Goal: Navigation & Orientation: Find specific page/section

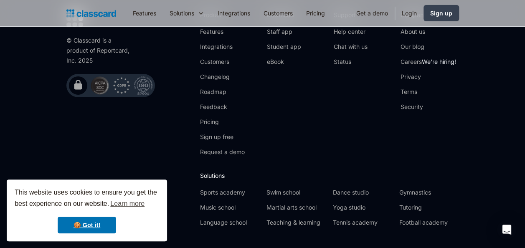
scroll to position [2813, 0]
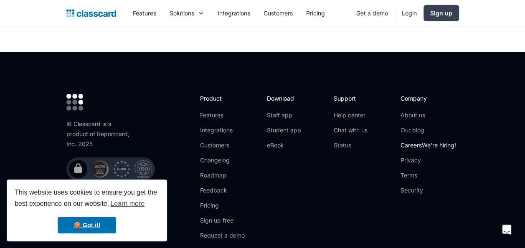
click at [408, 141] on link "Careers We're hiring!" at bounding box center [429, 145] width 56 height 8
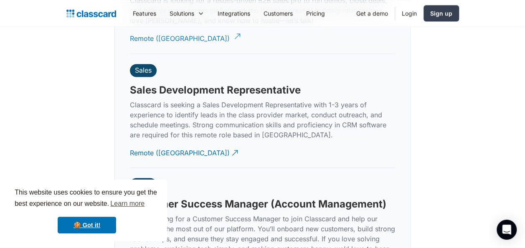
scroll to position [2288, 0]
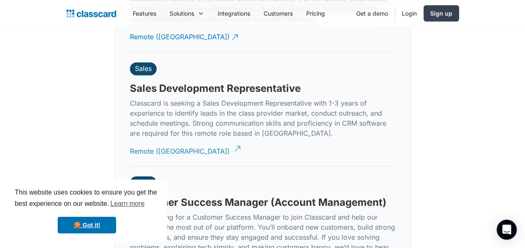
click at [173, 140] on div "Remote ([GEOGRAPHIC_DATA])" at bounding box center [180, 148] width 100 height 16
